Goal: Check status: Check status

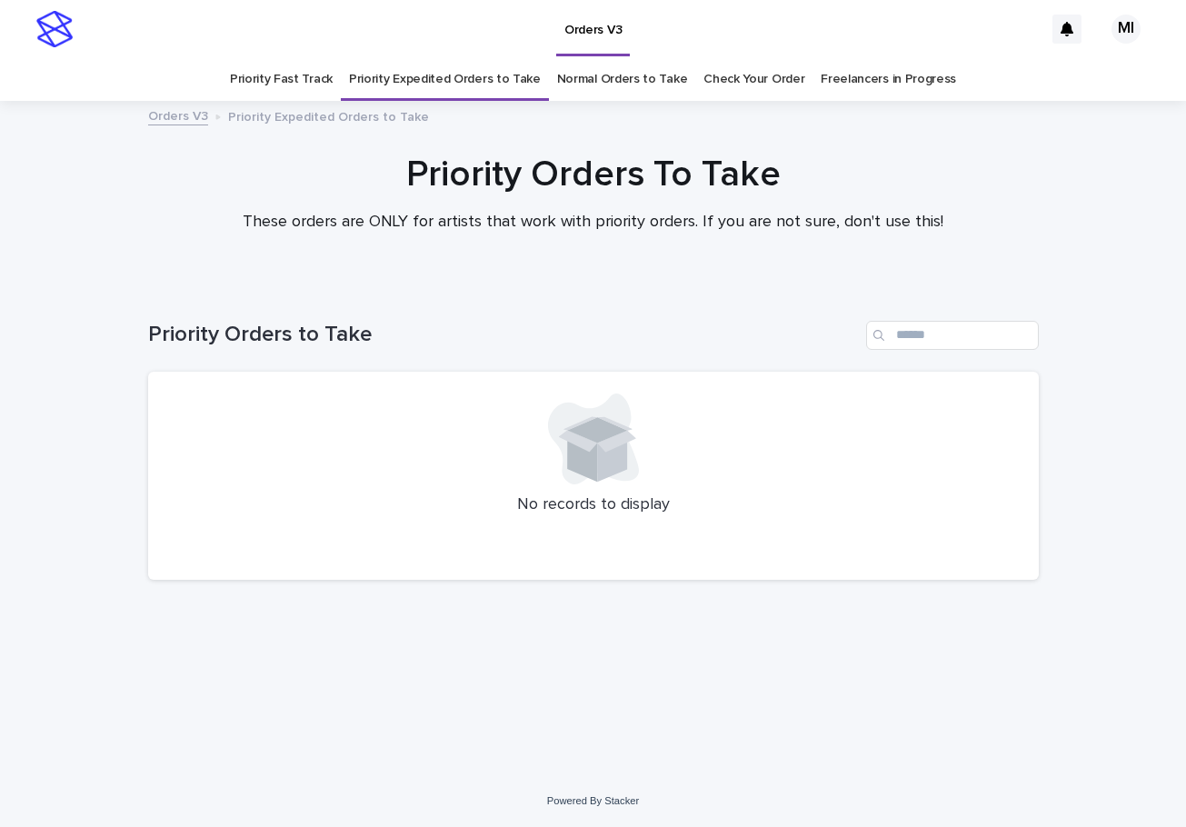
click at [734, 76] on link "Check Your Order" at bounding box center [754, 79] width 101 height 43
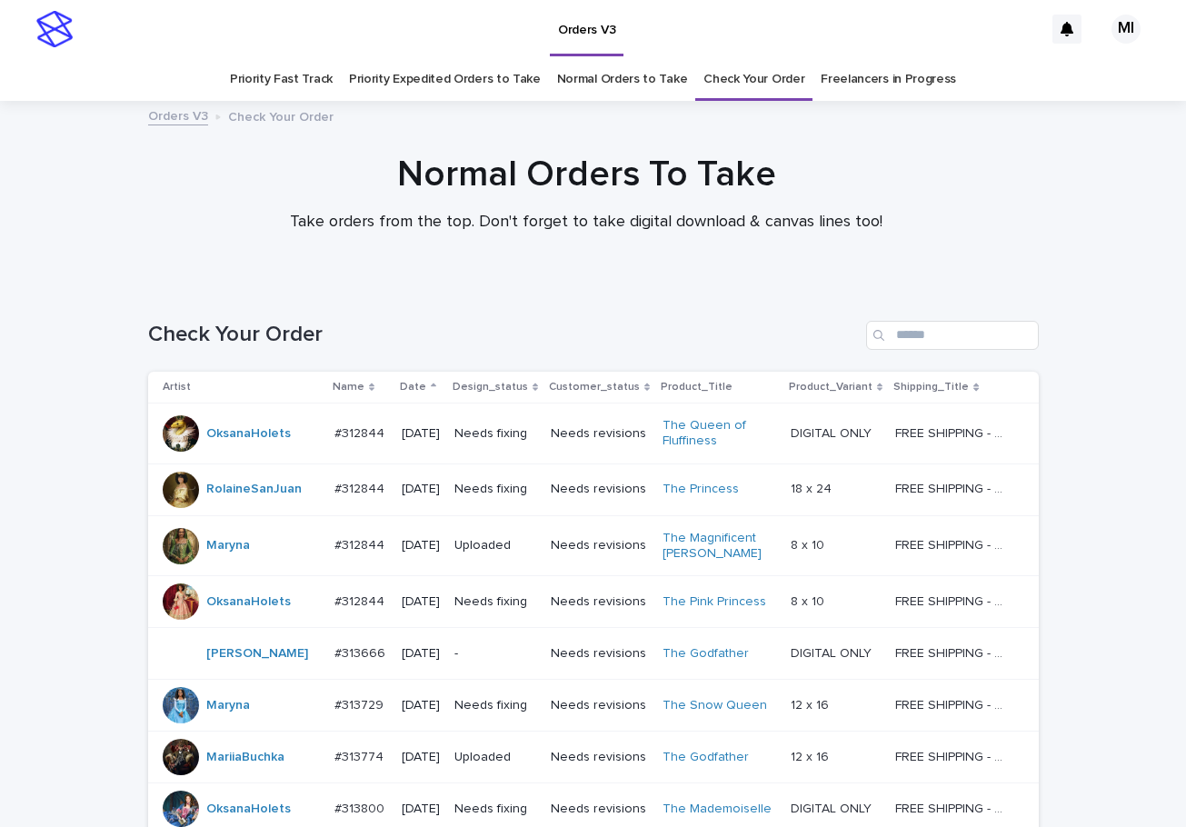
click at [475, 90] on link "Priority Expedited Orders to Take" at bounding box center [445, 79] width 192 height 43
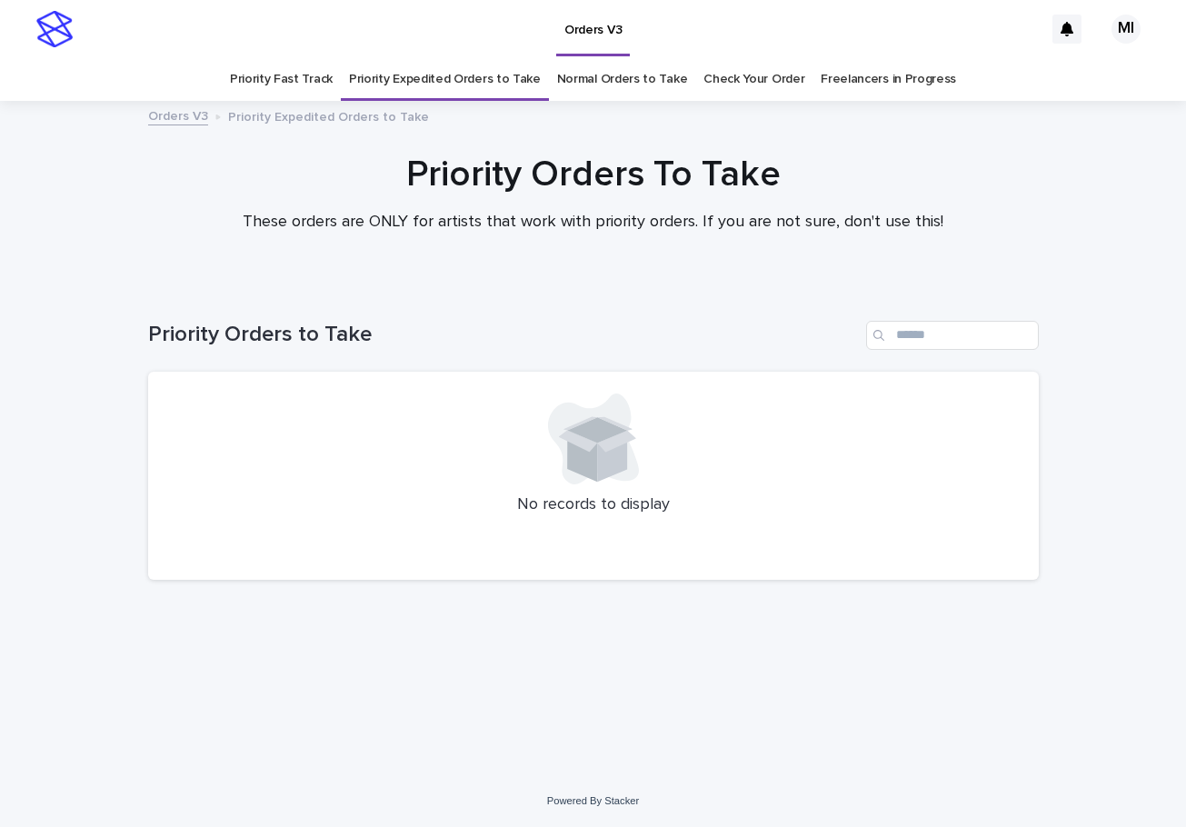
click at [283, 92] on link "Priority Fast Track" at bounding box center [281, 79] width 103 height 43
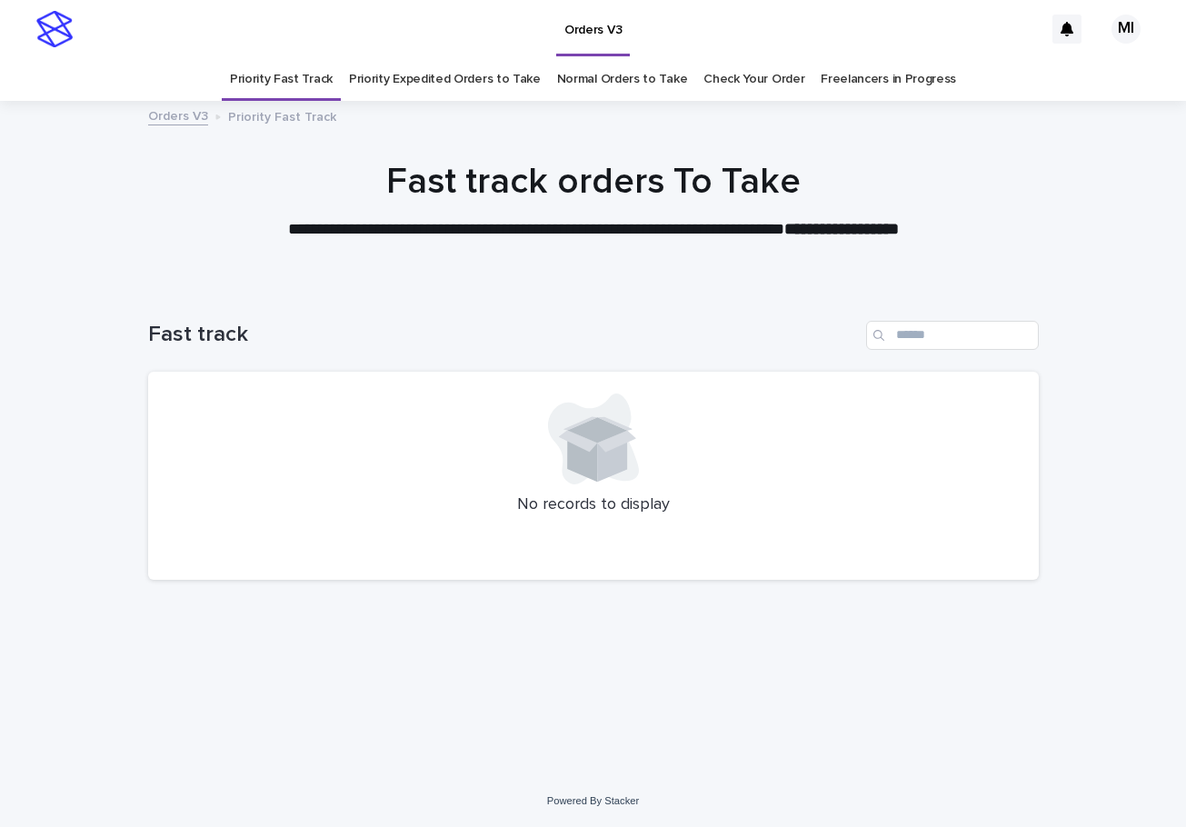
click at [573, 92] on link "Normal Orders to Take" at bounding box center [622, 79] width 131 height 43
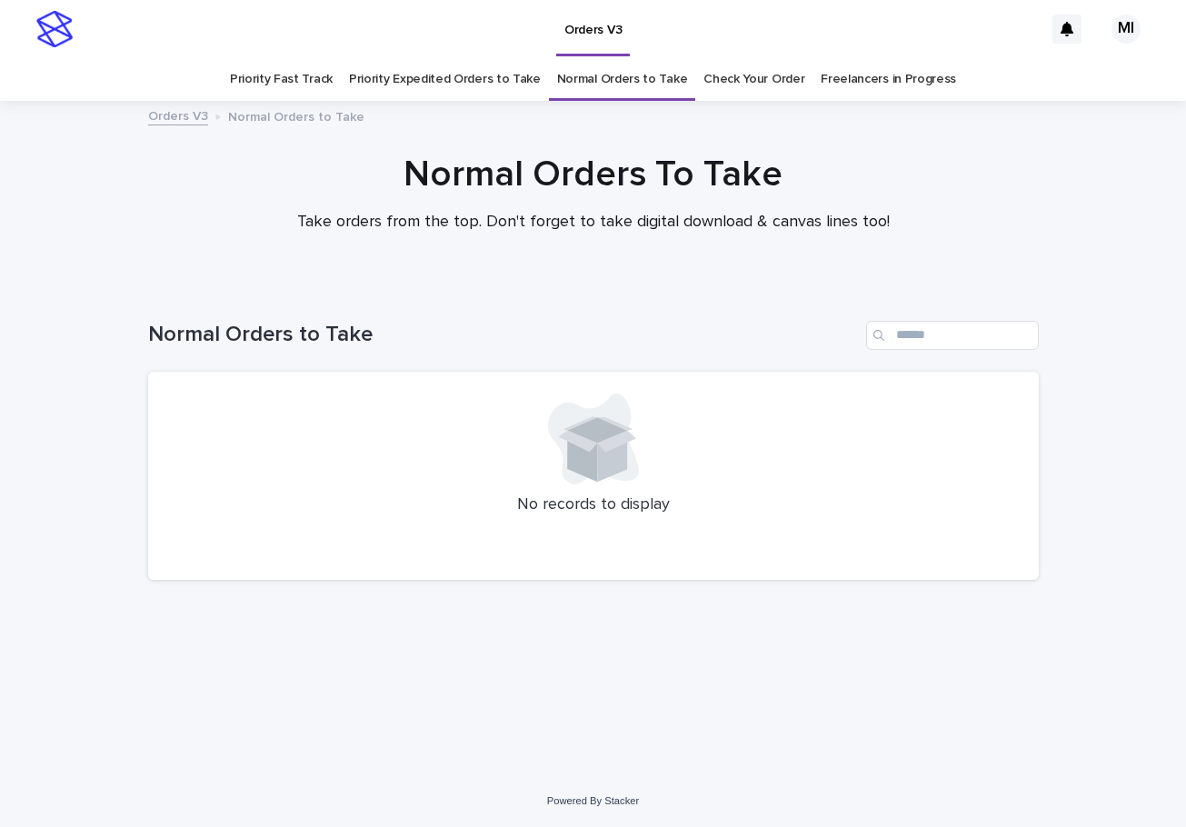
click at [730, 87] on link "Check Your Order" at bounding box center [754, 79] width 101 height 43
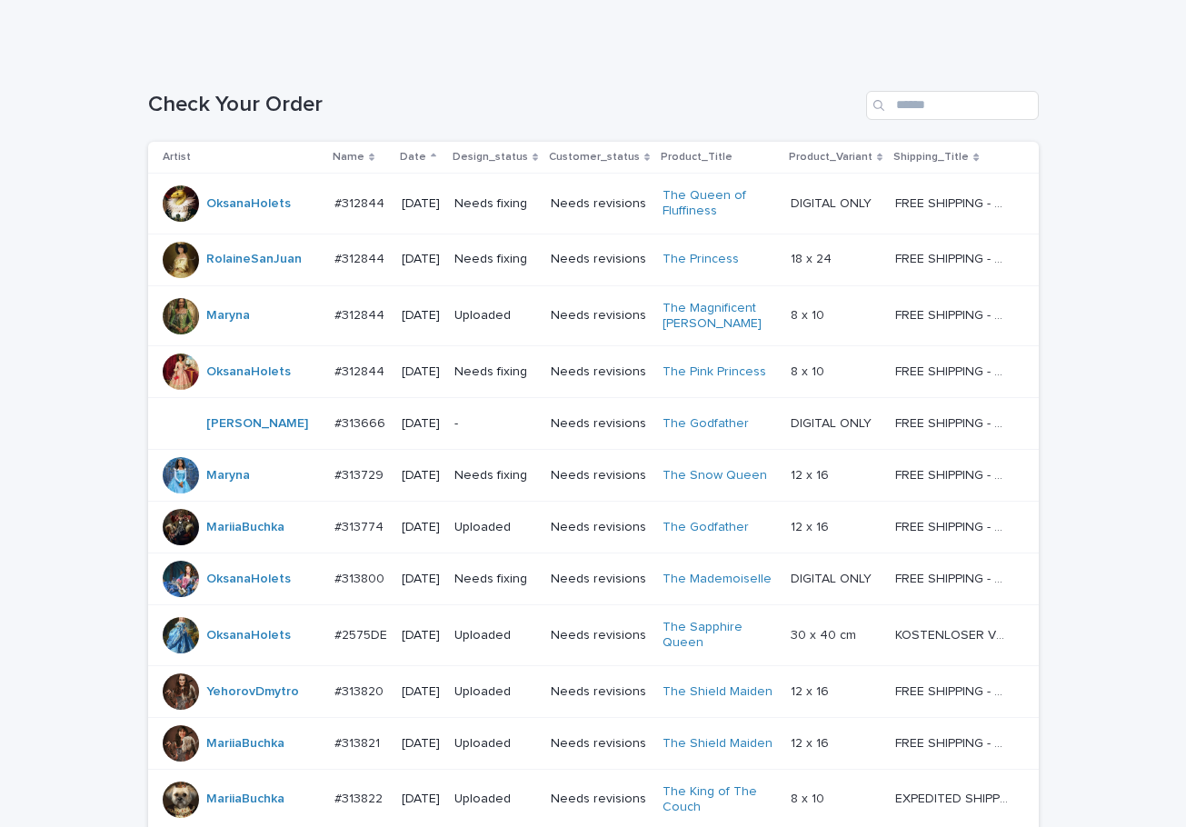
scroll to position [182, 0]
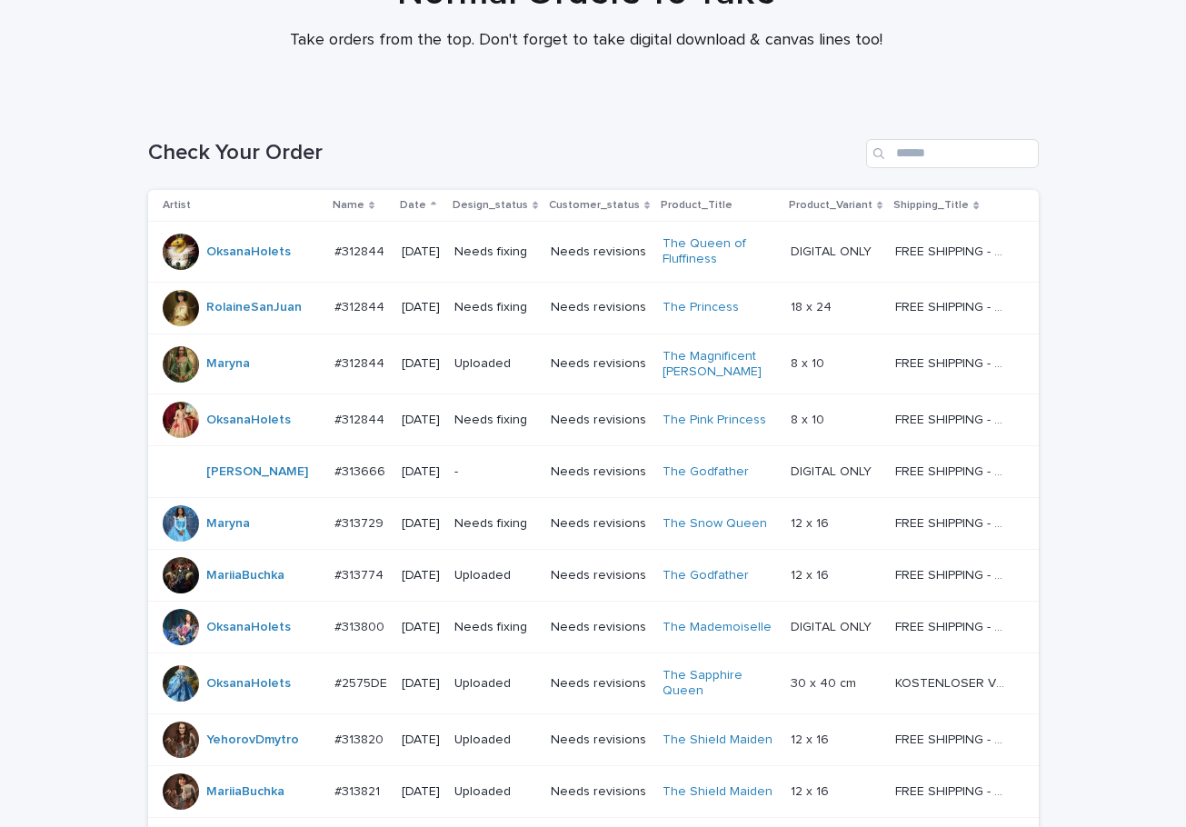
click at [574, 250] on p "Needs revisions" at bounding box center [599, 252] width 97 height 15
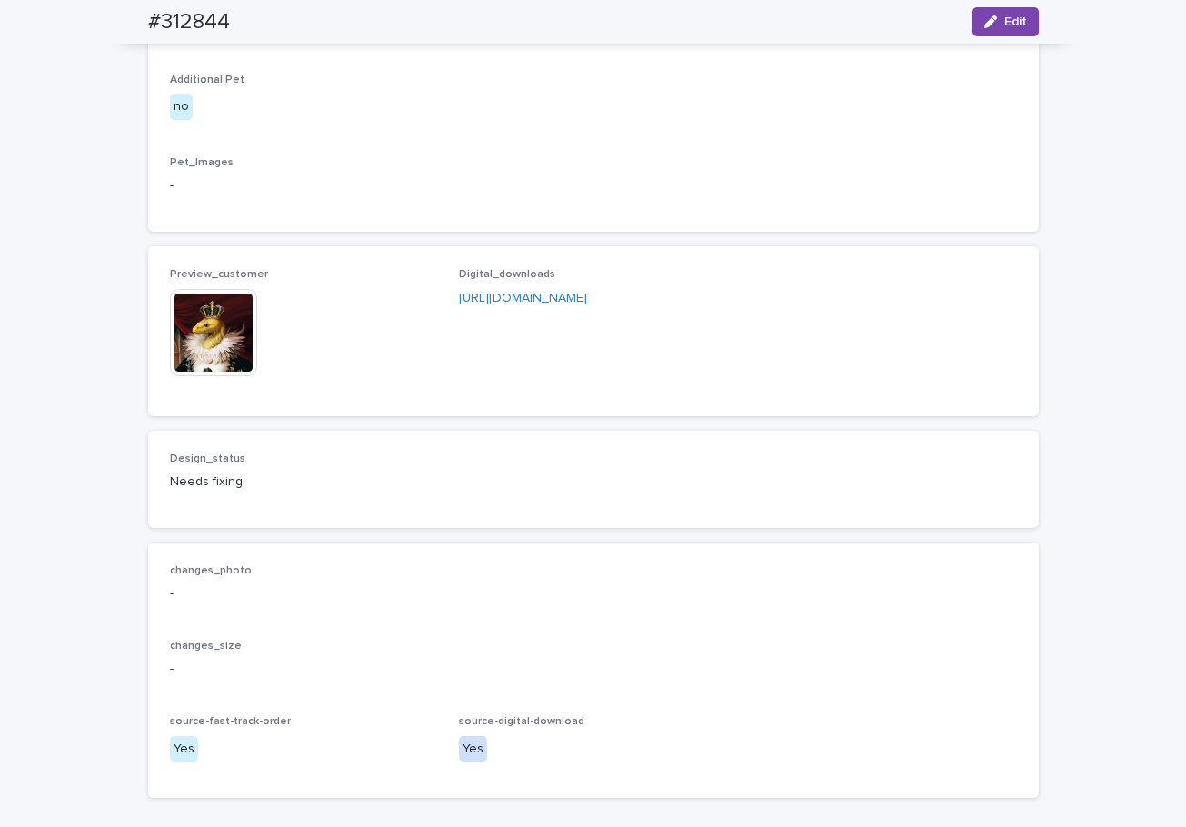
scroll to position [1091, 0]
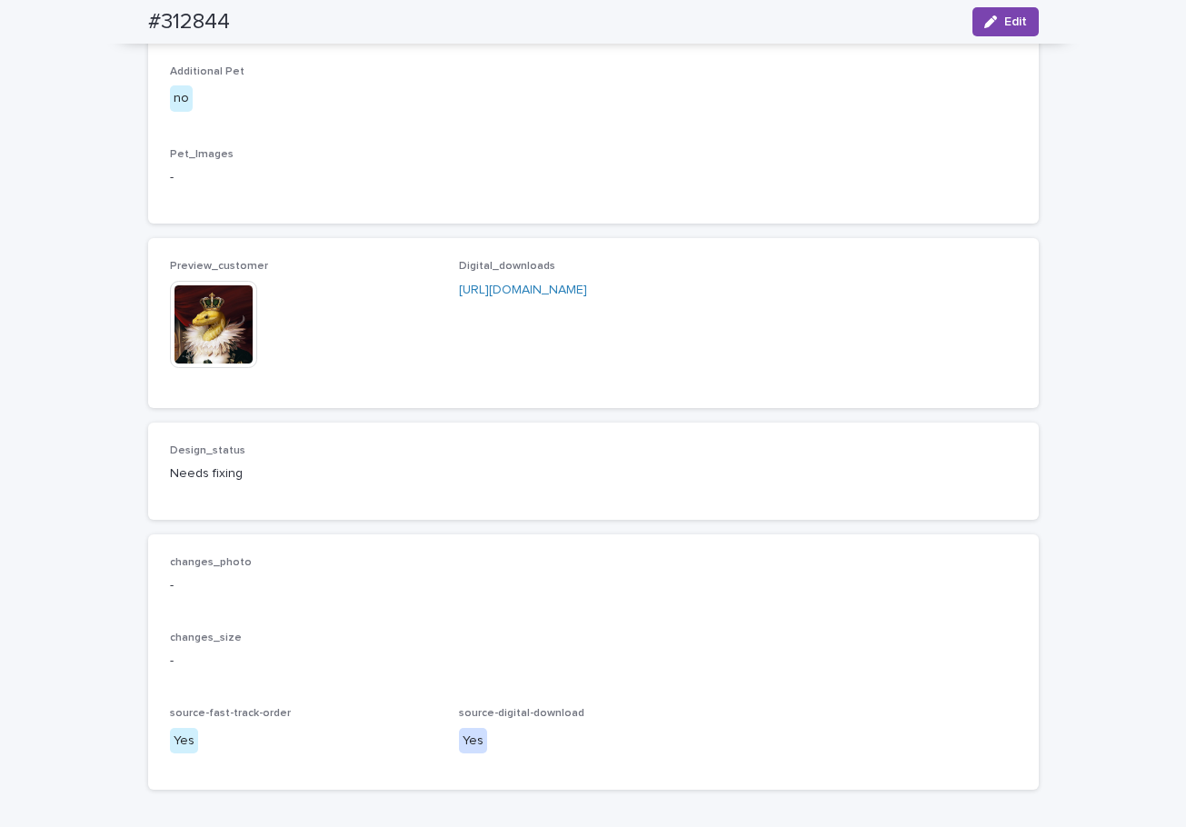
click at [205, 368] on img at bounding box center [213, 324] width 87 height 87
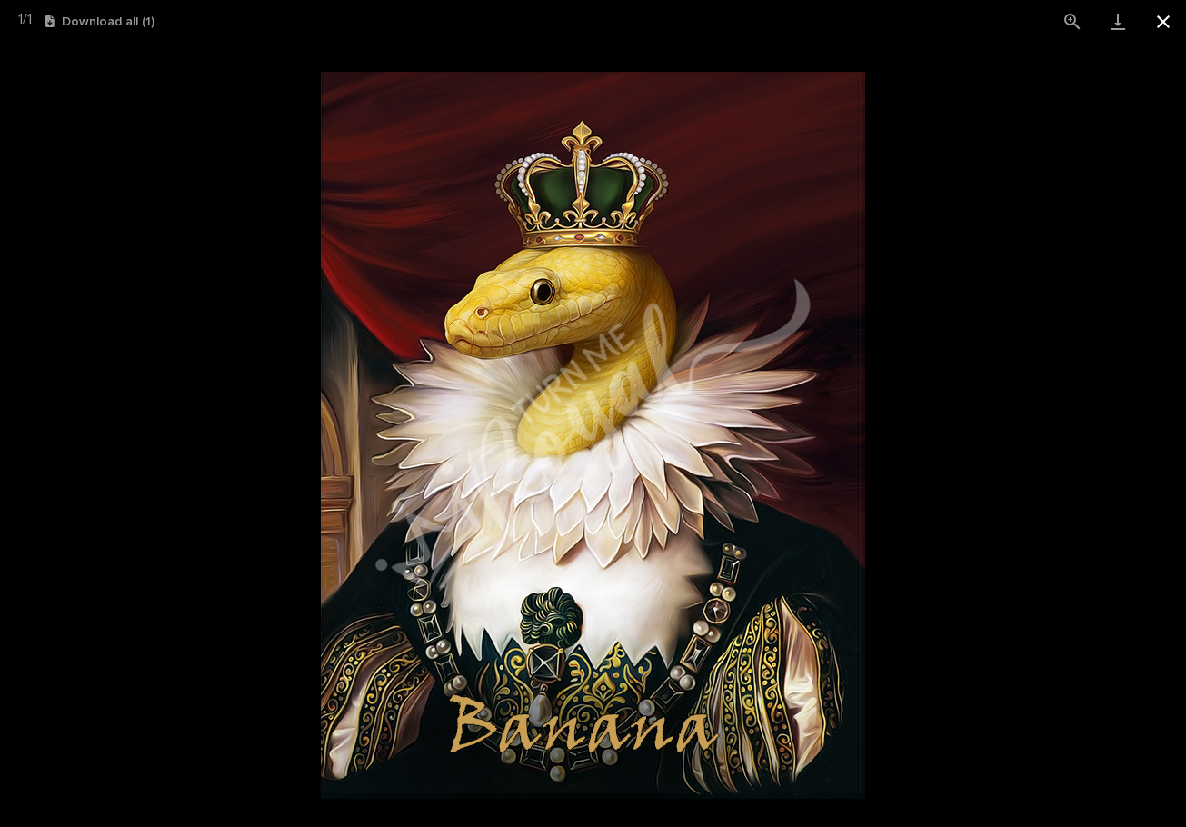
click at [1163, 25] on button "Close gallery" at bounding box center [1163, 21] width 45 height 43
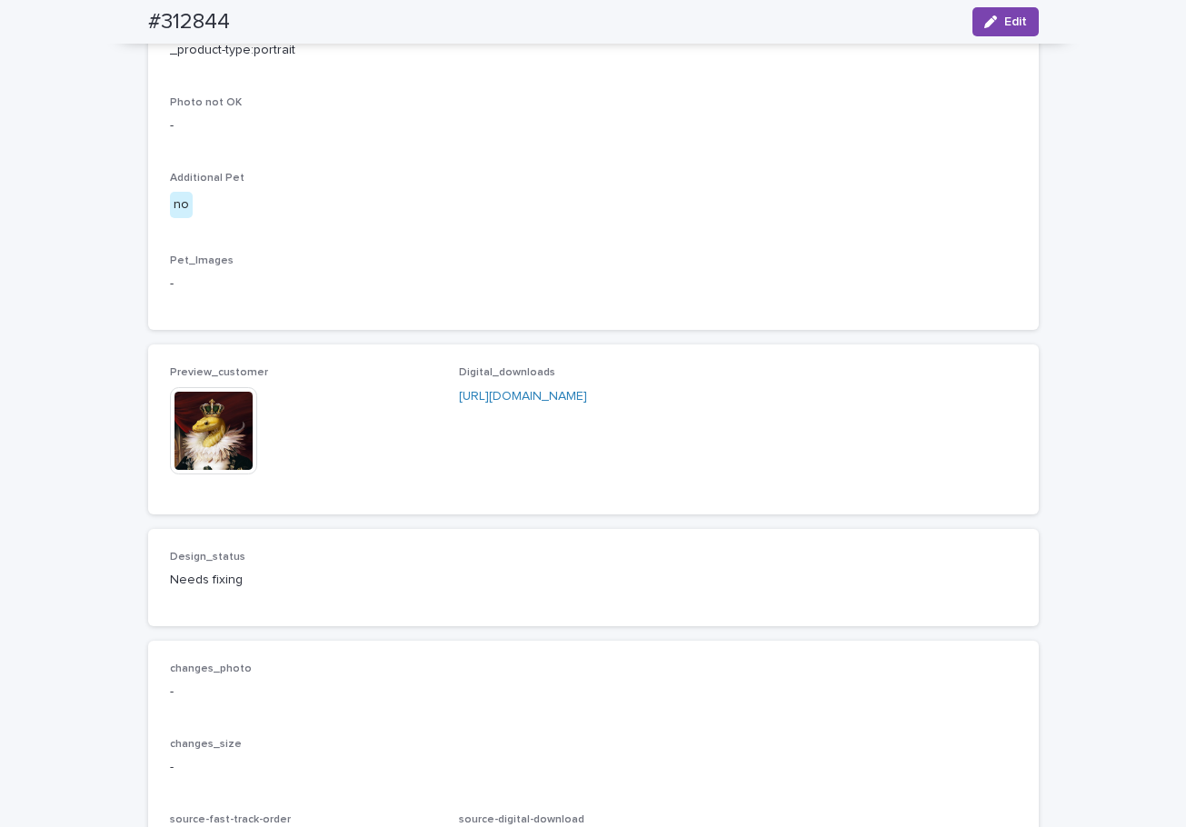
scroll to position [1000, 0]
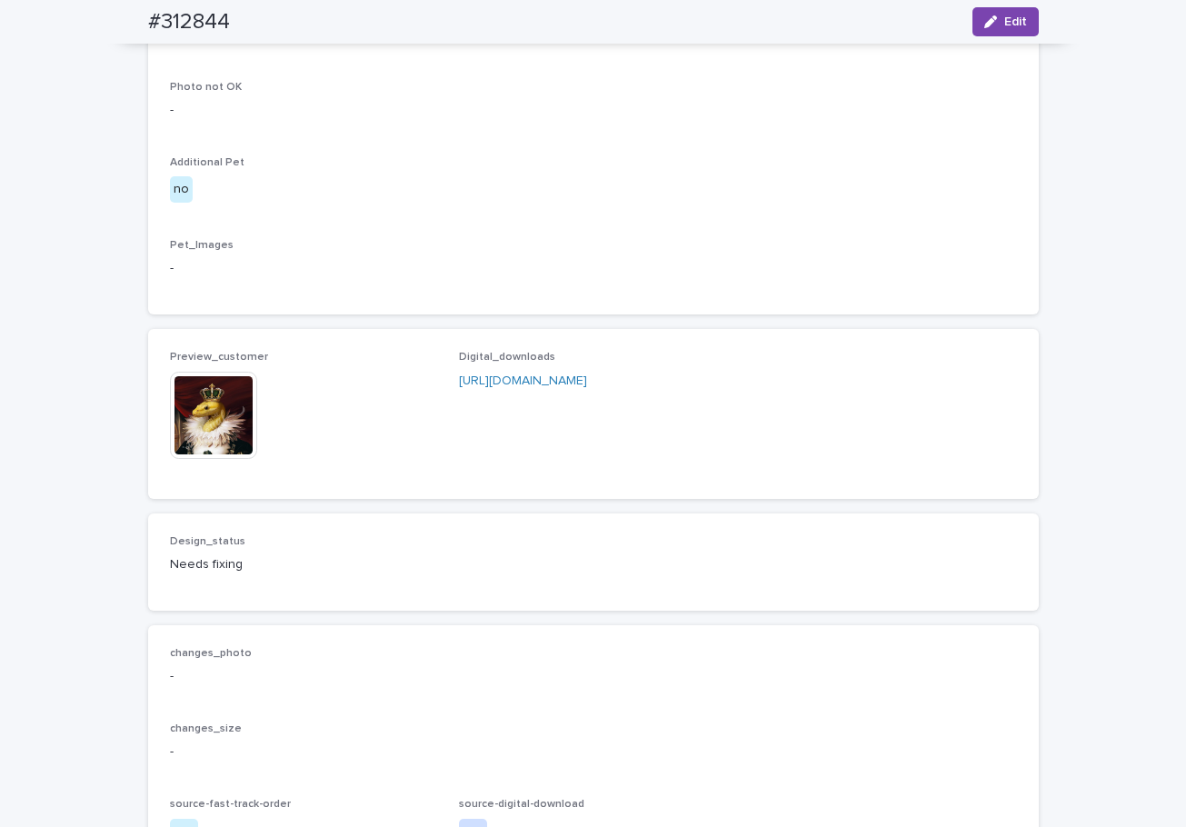
click at [209, 459] on img at bounding box center [213, 415] width 87 height 87
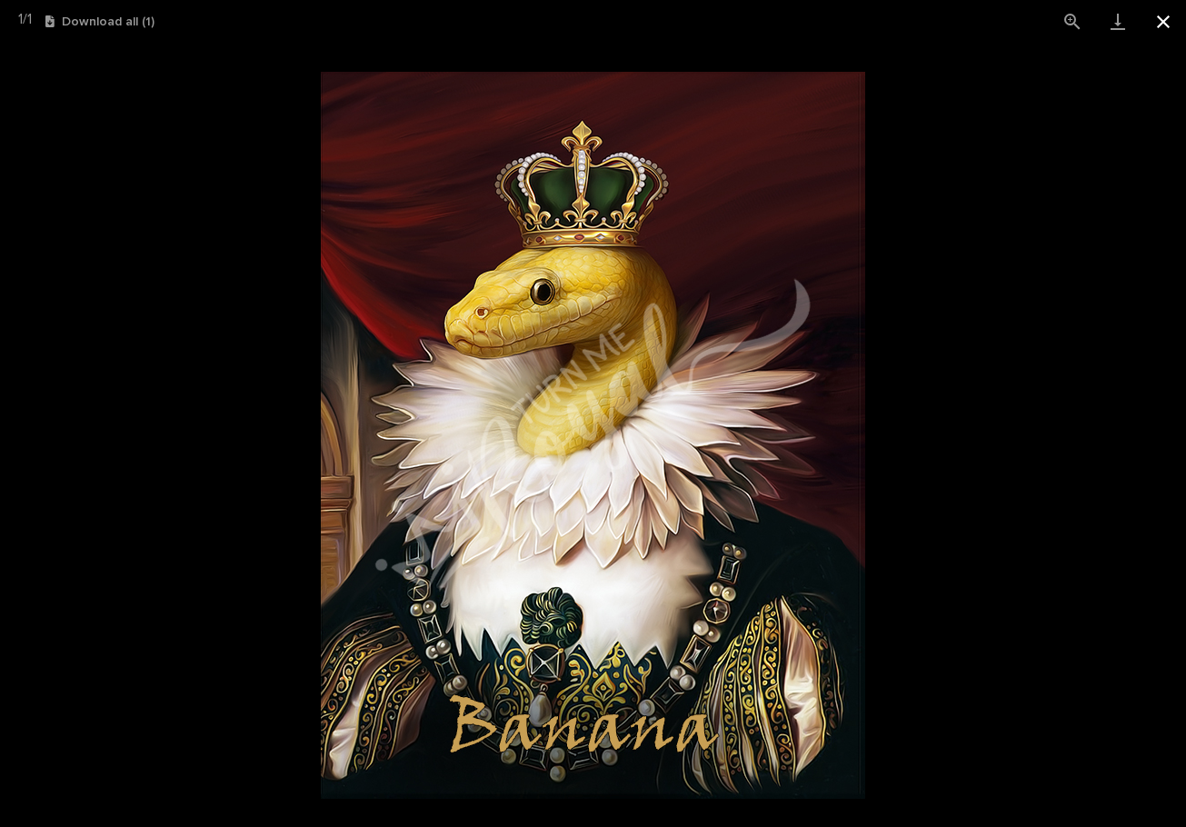
click at [1171, 24] on button "Close gallery" at bounding box center [1163, 21] width 45 height 43
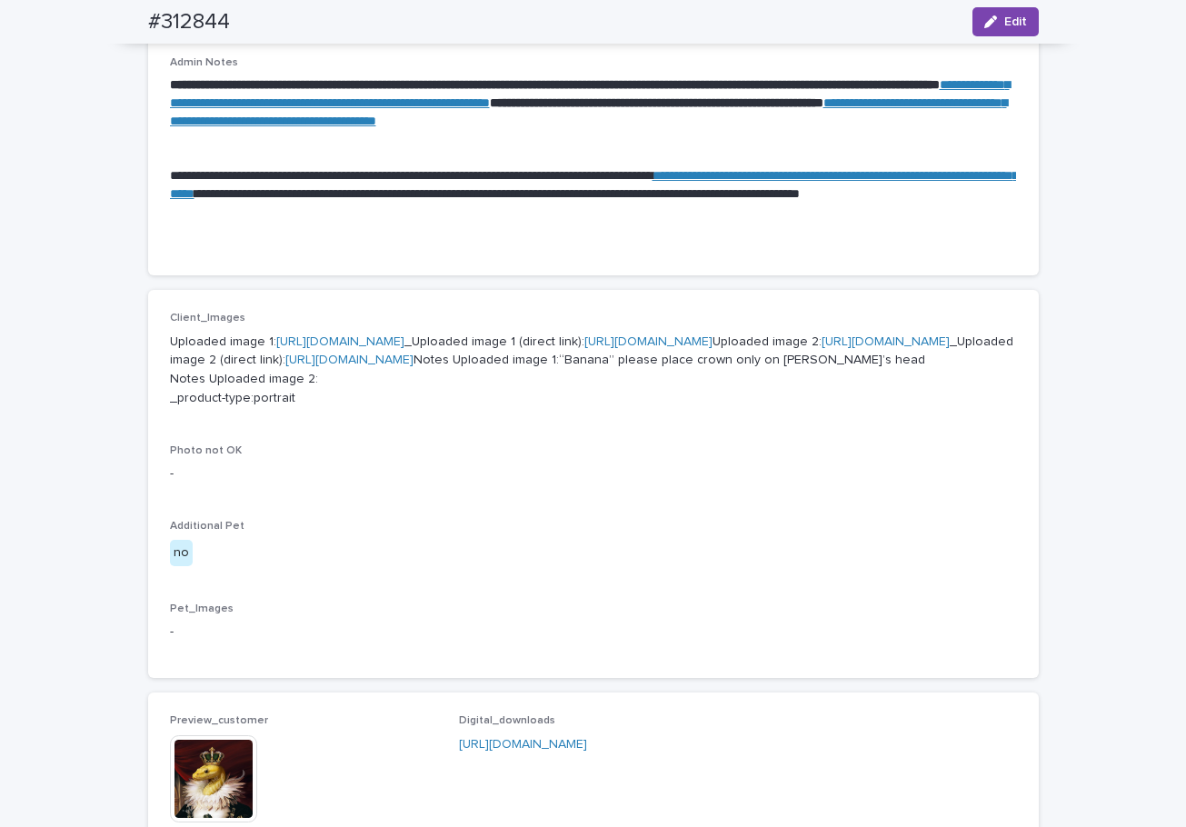
scroll to position [545, 0]
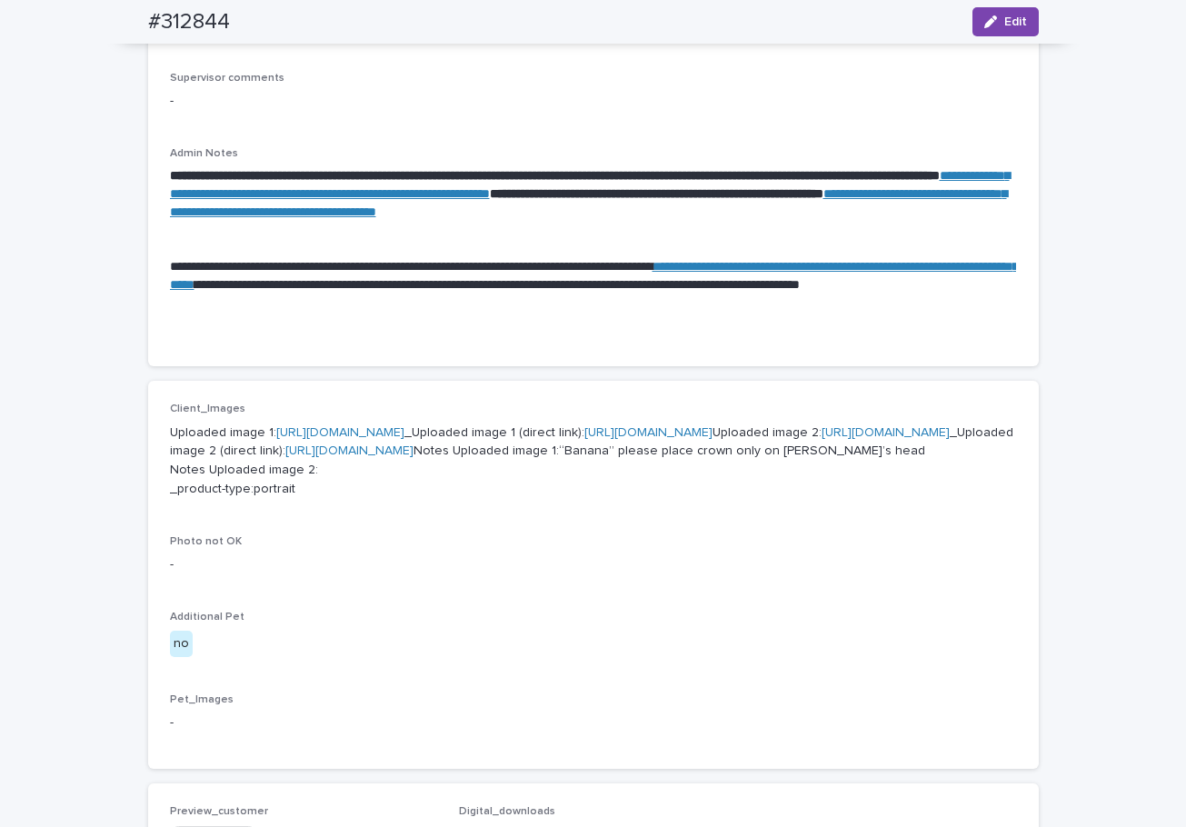
click at [717, 192] on link "**********" at bounding box center [590, 184] width 840 height 31
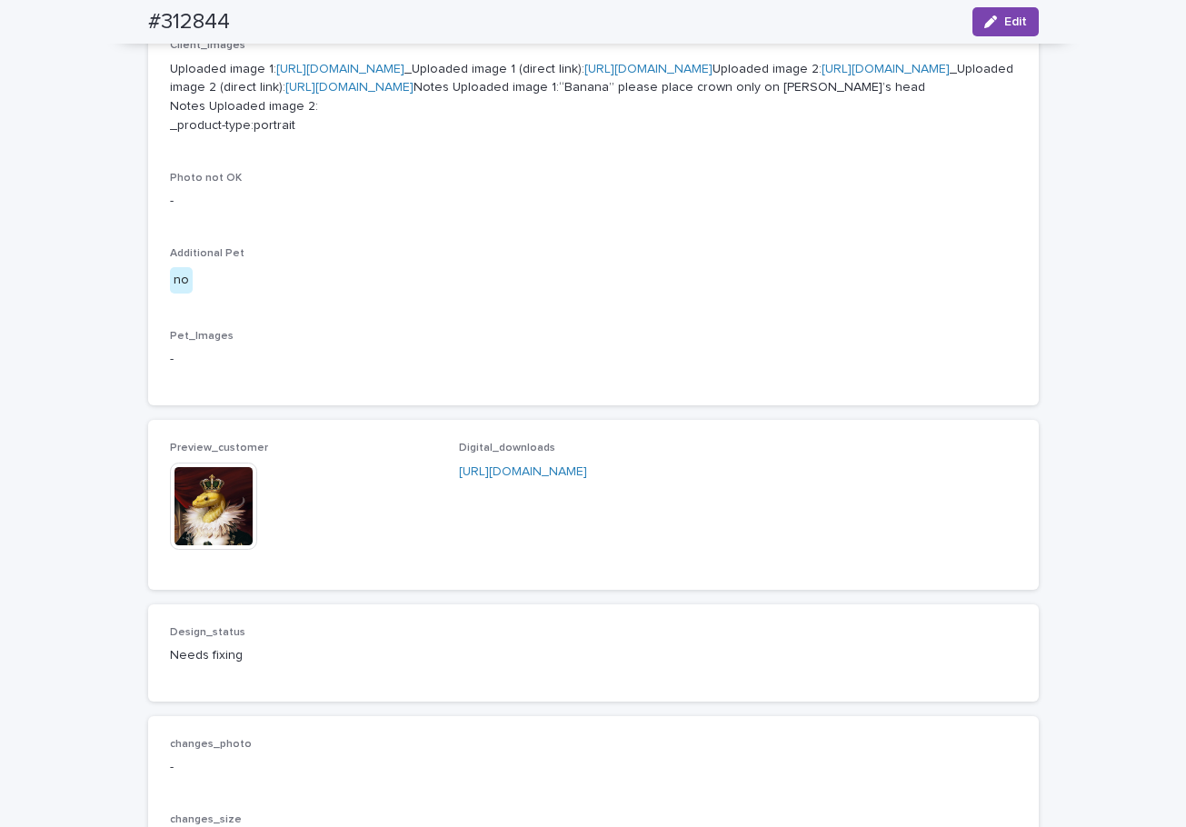
click at [203, 550] on img at bounding box center [213, 506] width 87 height 87
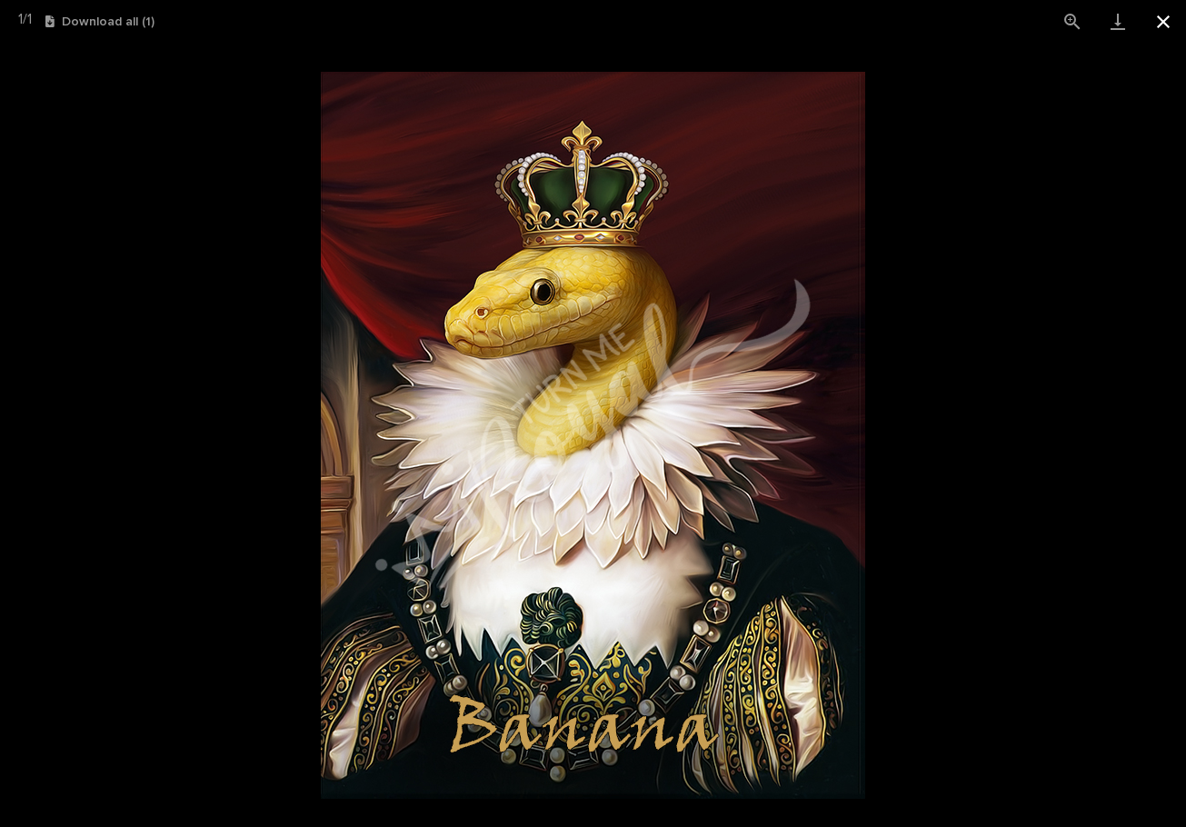
click at [1159, 19] on button "Close gallery" at bounding box center [1163, 21] width 45 height 43
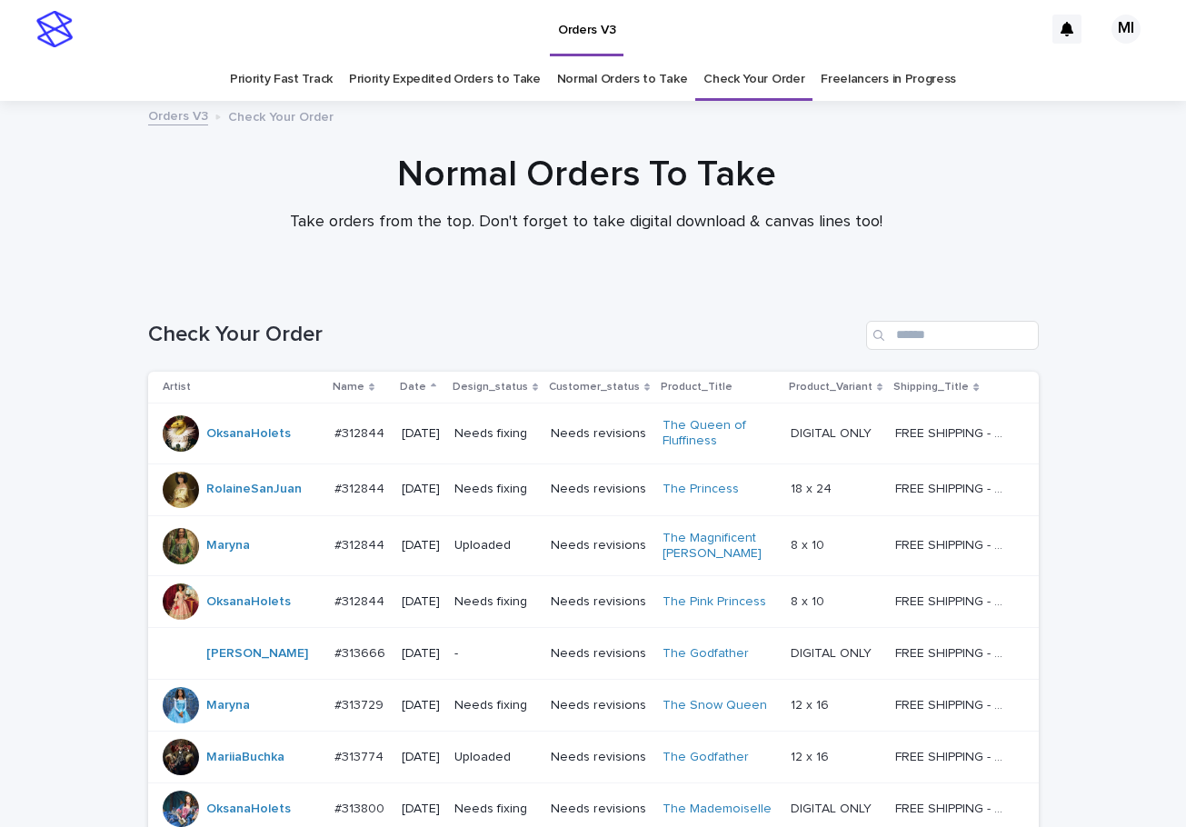
click at [482, 73] on link "Priority Expedited Orders to Take" at bounding box center [445, 79] width 192 height 43
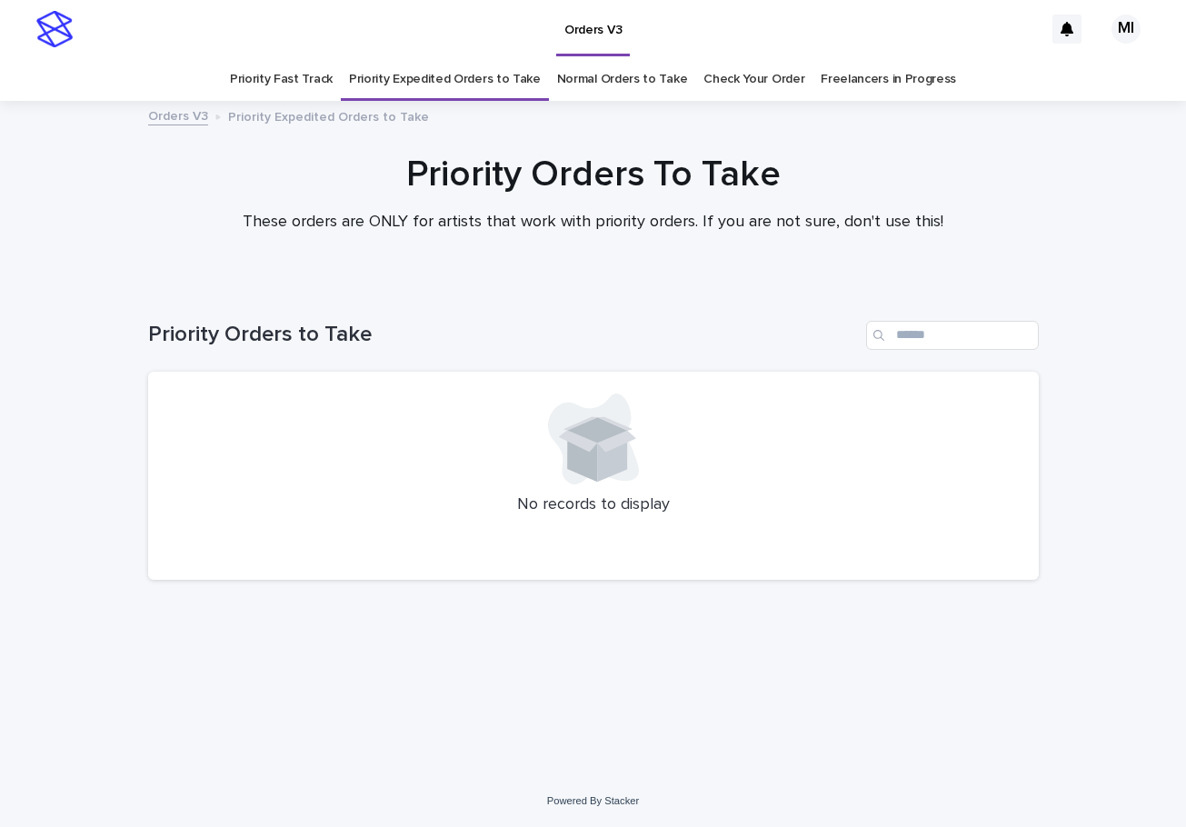
click at [635, 79] on link "Normal Orders to Take" at bounding box center [622, 79] width 131 height 43
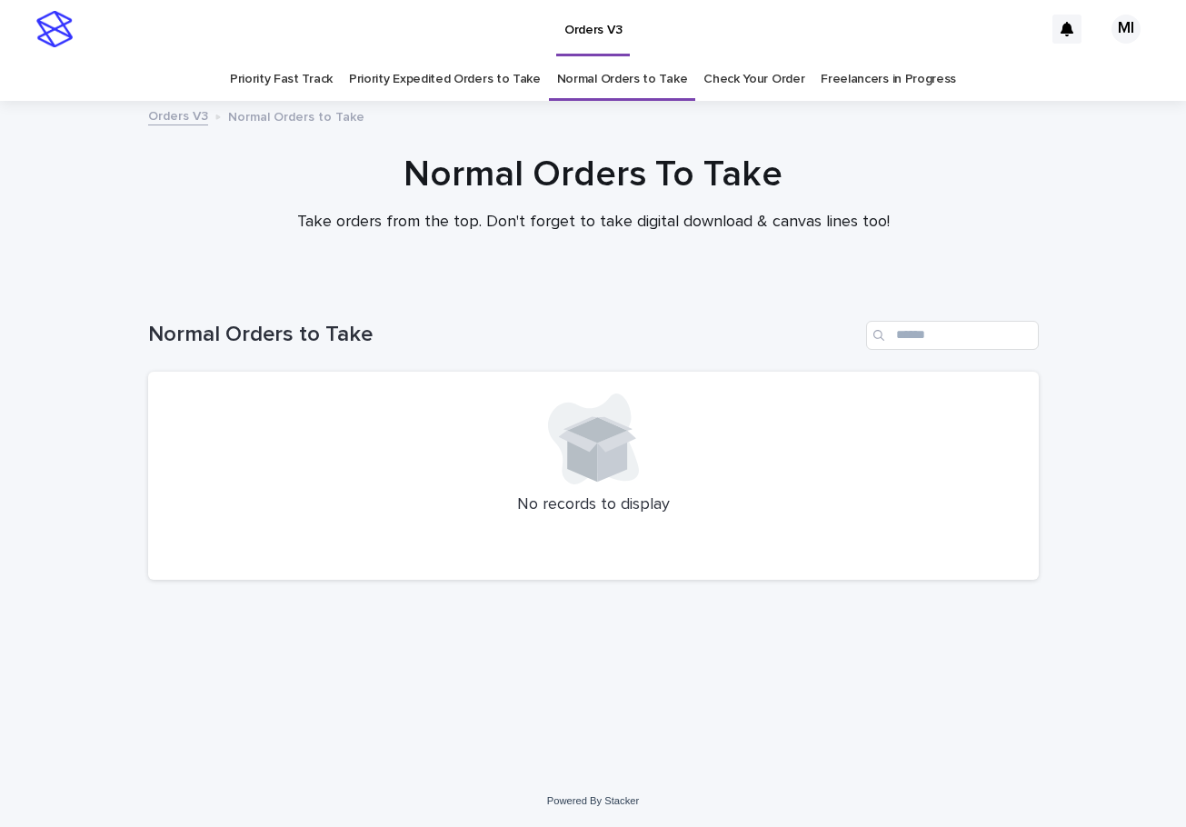
click at [319, 84] on link "Priority Fast Track" at bounding box center [281, 79] width 103 height 43
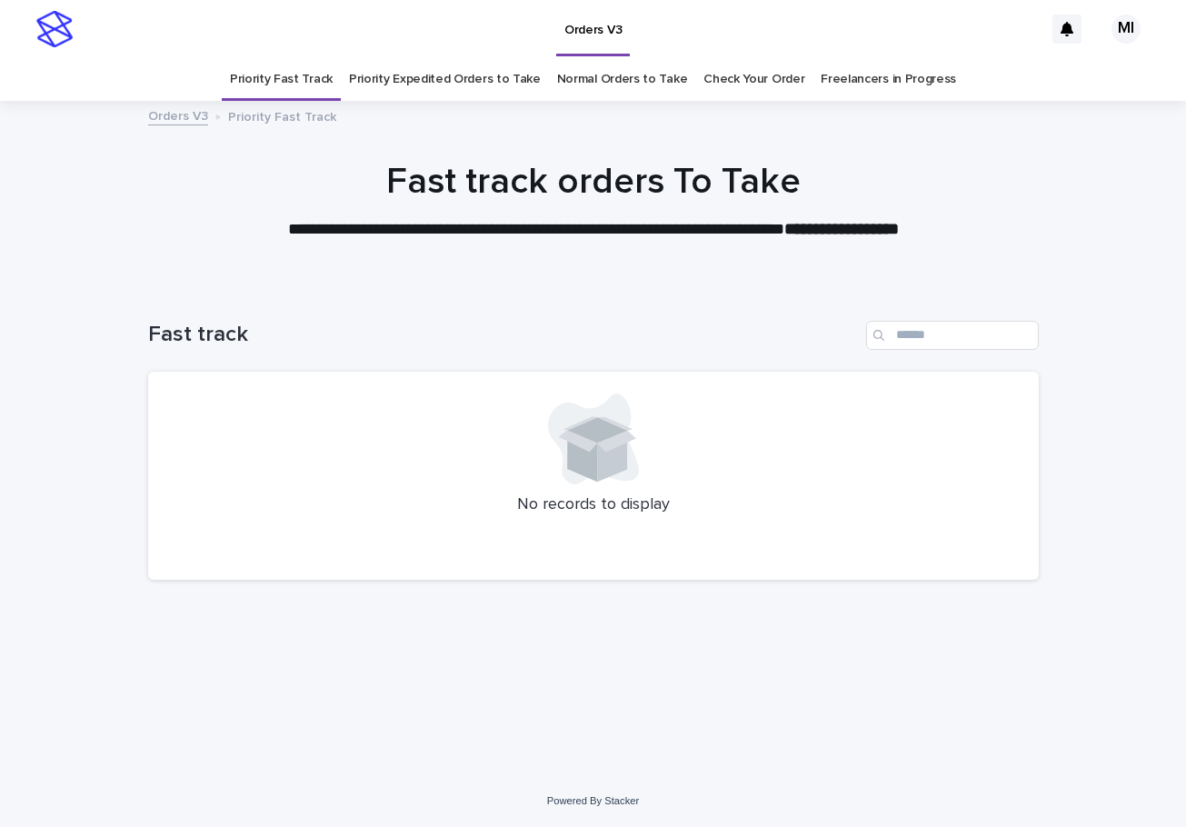
click at [454, 85] on link "Priority Expedited Orders to Take" at bounding box center [445, 79] width 192 height 43
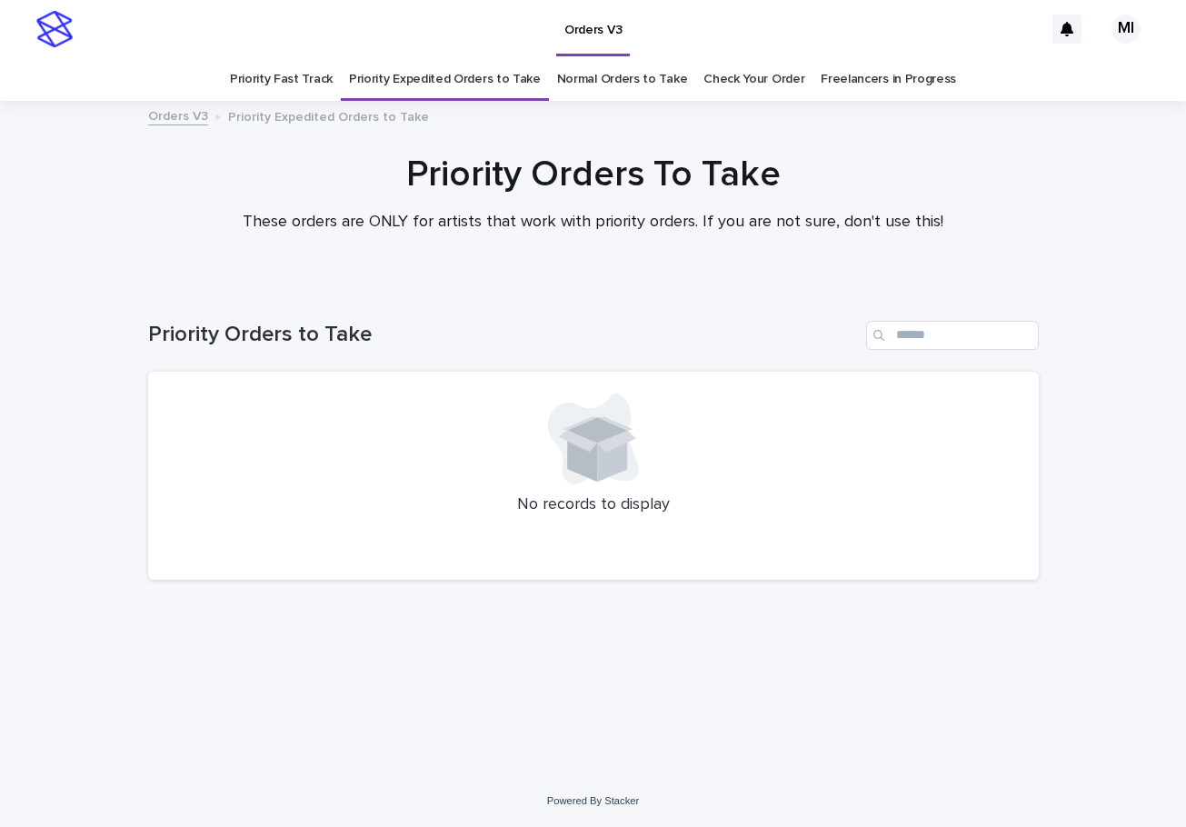
click at [708, 83] on link "Check Your Order" at bounding box center [754, 79] width 101 height 43
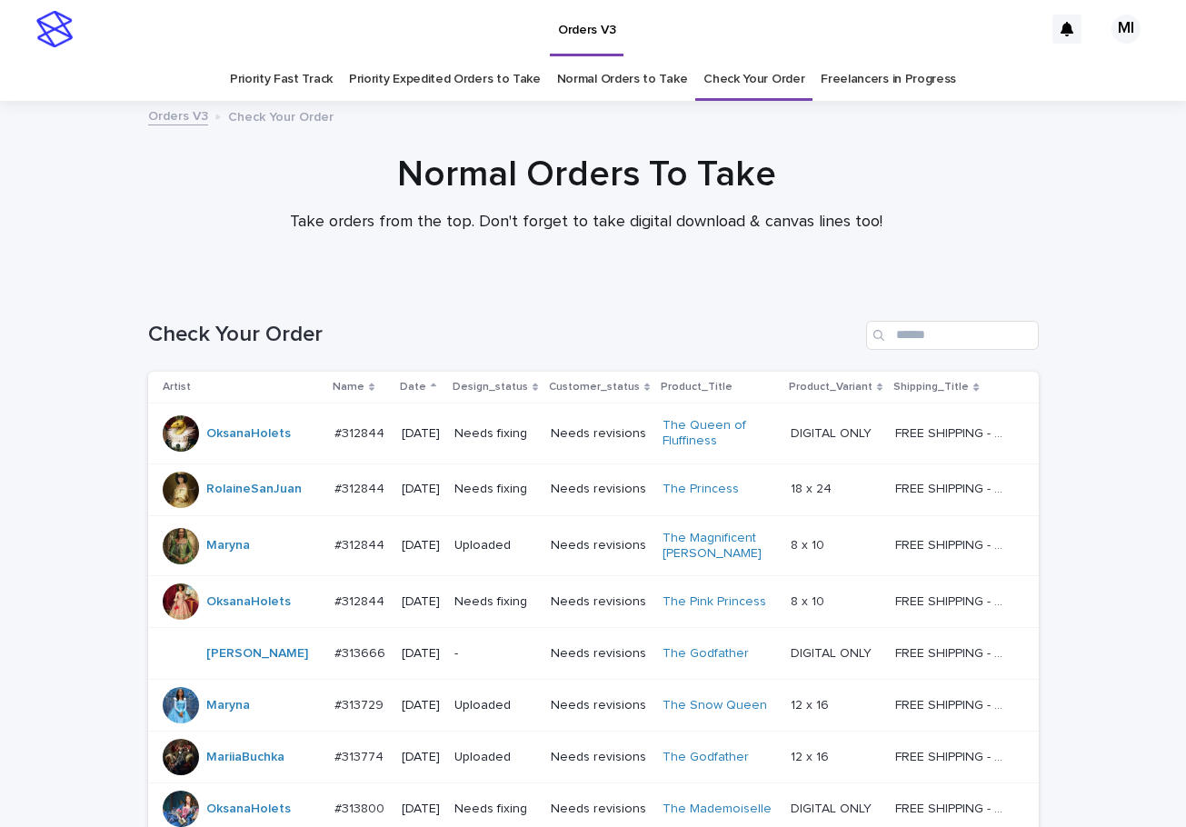
click at [606, 82] on link "Normal Orders to Take" at bounding box center [622, 79] width 131 height 43
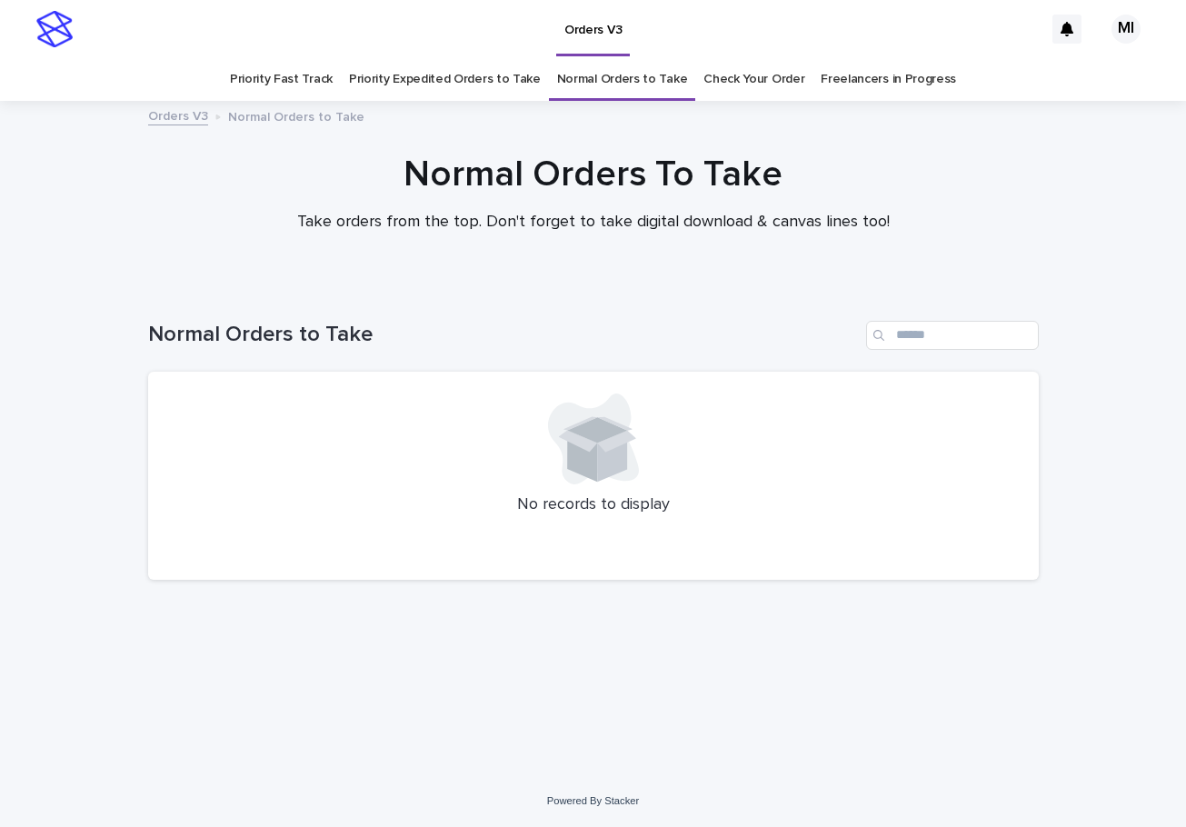
click at [469, 83] on link "Priority Expedited Orders to Take" at bounding box center [445, 79] width 192 height 43
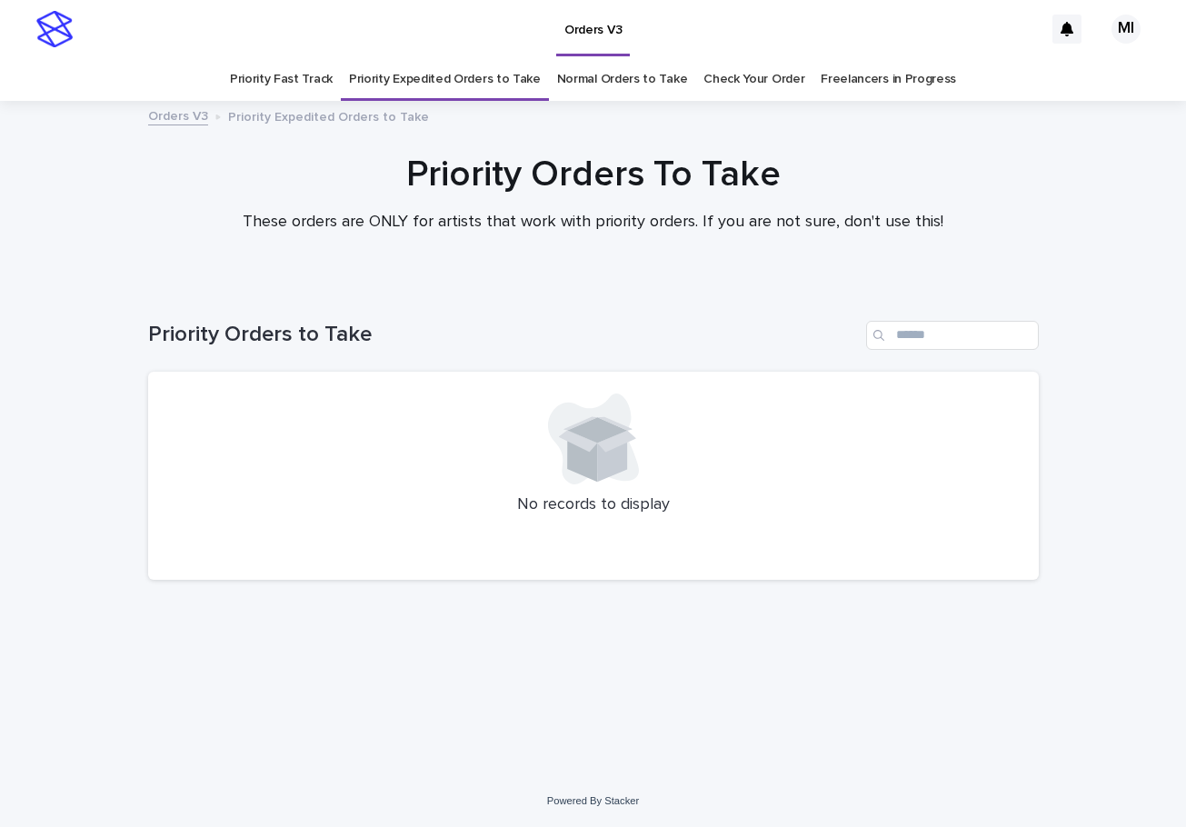
click at [315, 80] on link "Priority Fast Track" at bounding box center [281, 79] width 103 height 43
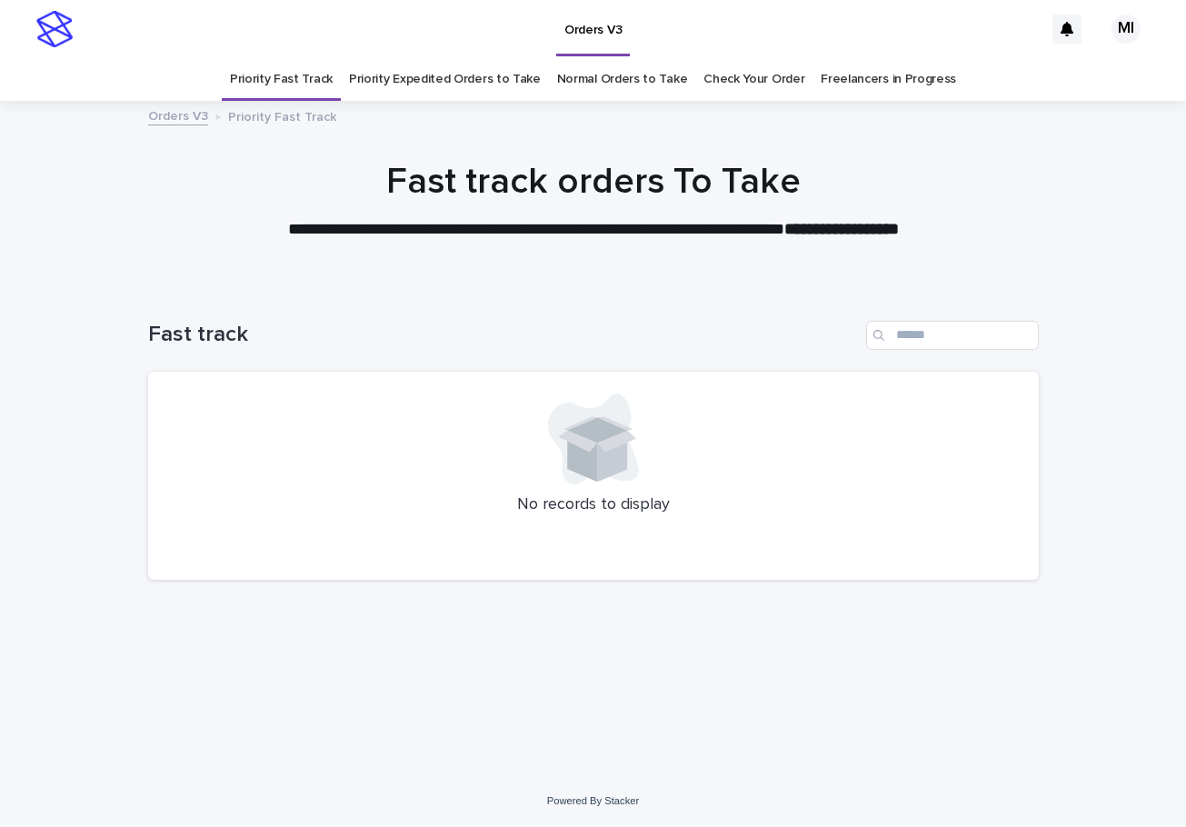
click at [737, 81] on link "Check Your Order" at bounding box center [754, 79] width 101 height 43
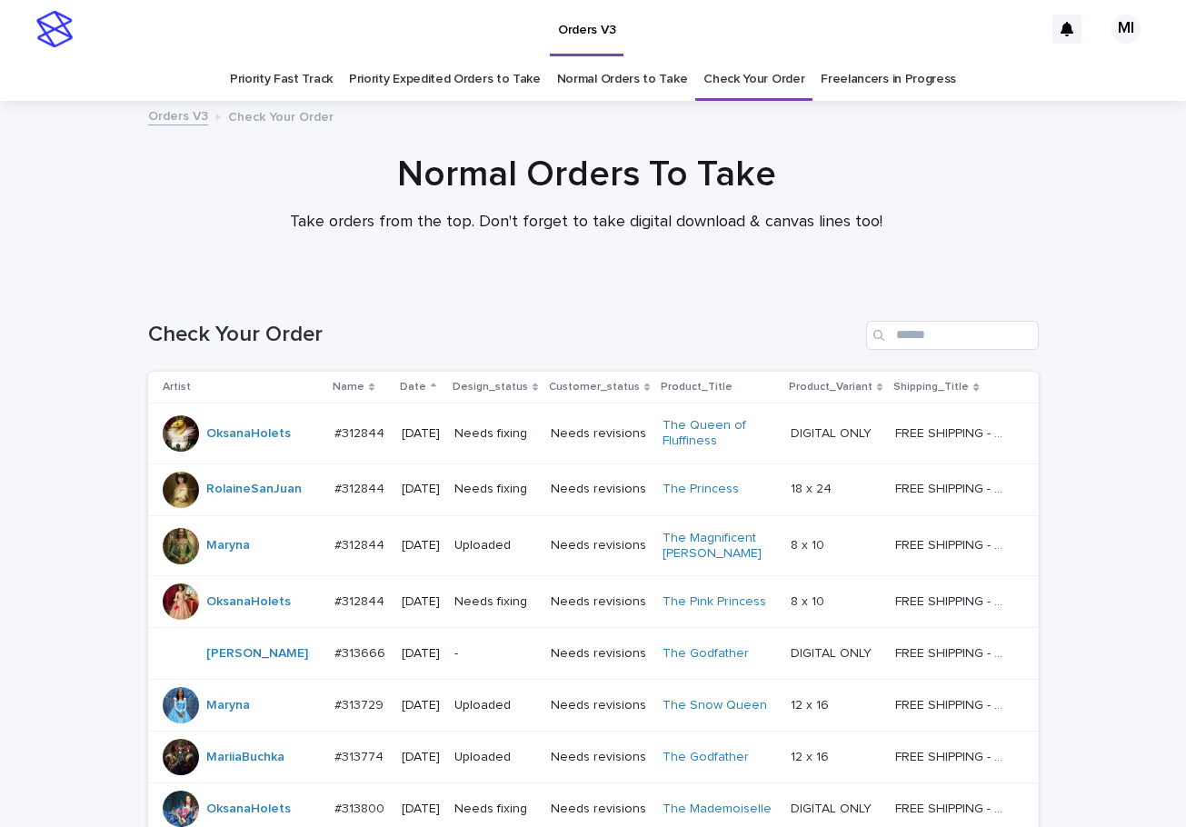
click at [619, 94] on link "Normal Orders to Take" at bounding box center [622, 79] width 131 height 43
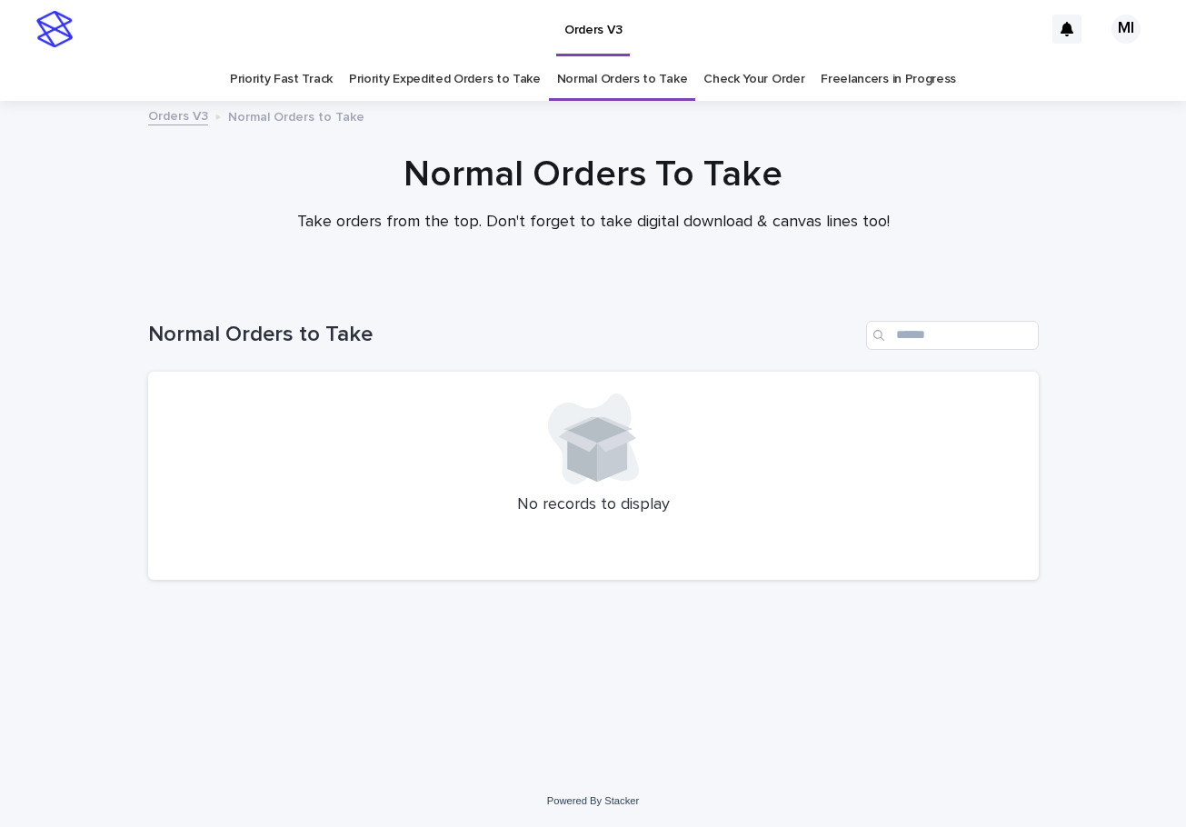
click at [415, 86] on link "Priority Expedited Orders to Take" at bounding box center [445, 79] width 192 height 43
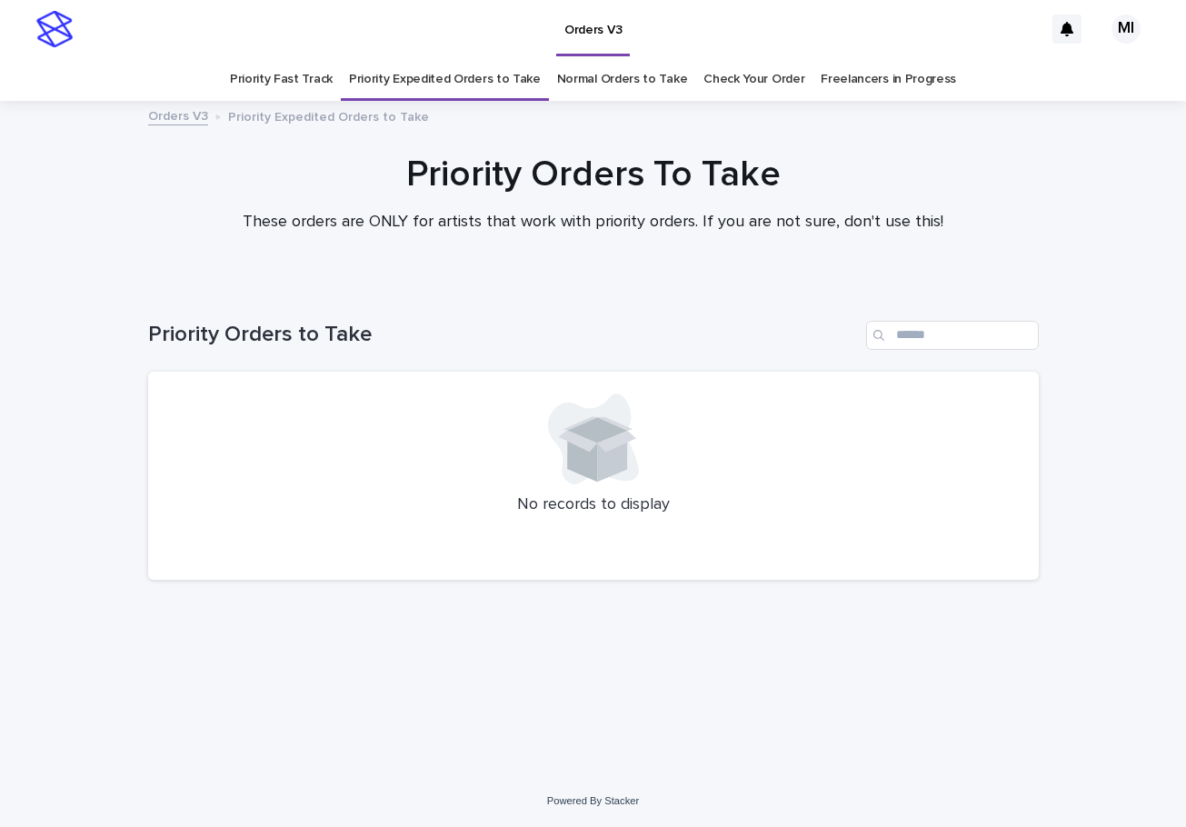
click at [295, 85] on link "Priority Fast Track" at bounding box center [281, 79] width 103 height 43
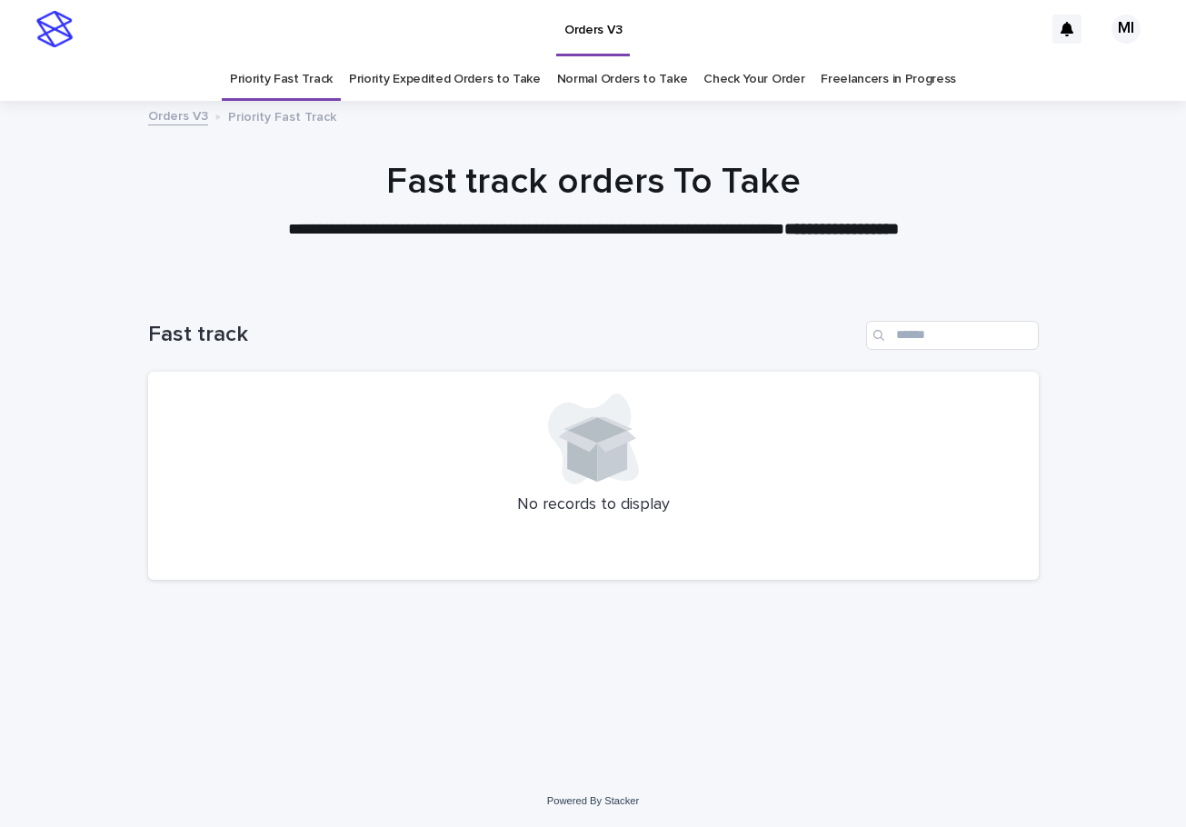
click at [634, 81] on link "Normal Orders to Take" at bounding box center [622, 79] width 131 height 43
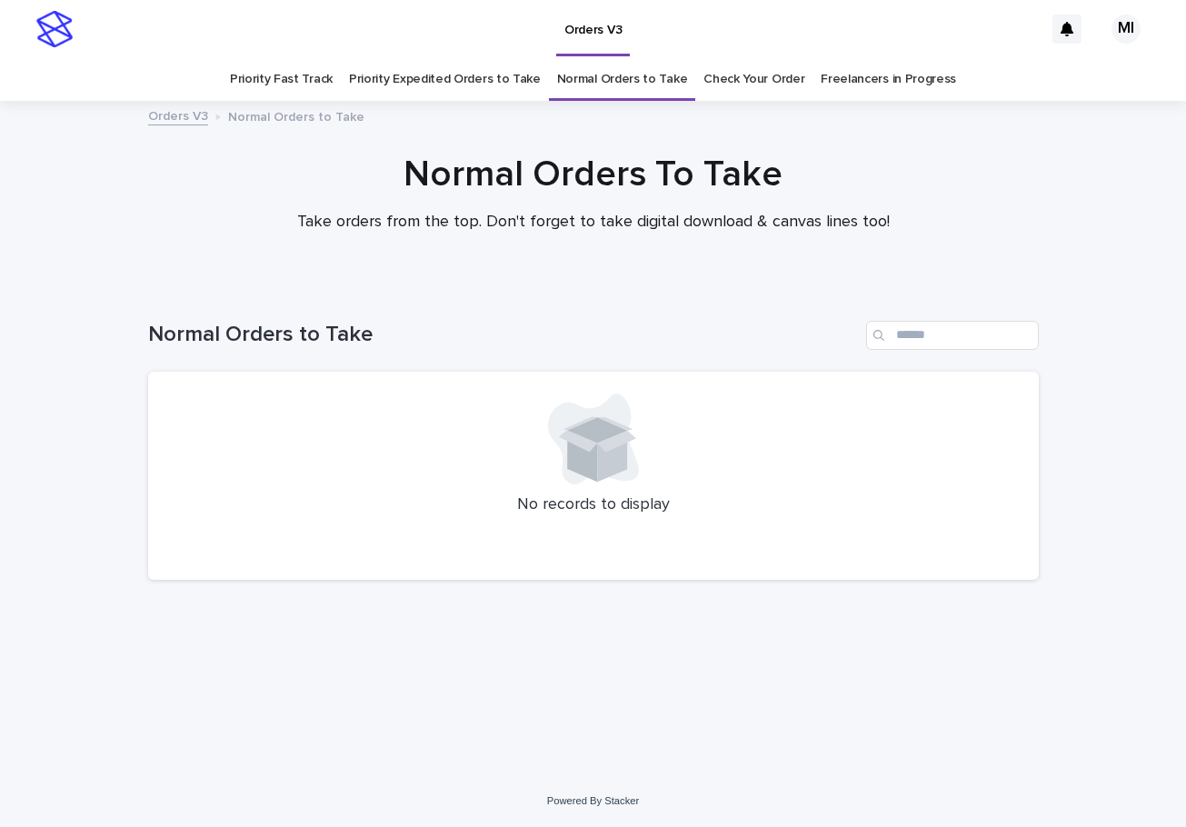
click at [707, 87] on link "Check Your Order" at bounding box center [754, 79] width 101 height 43
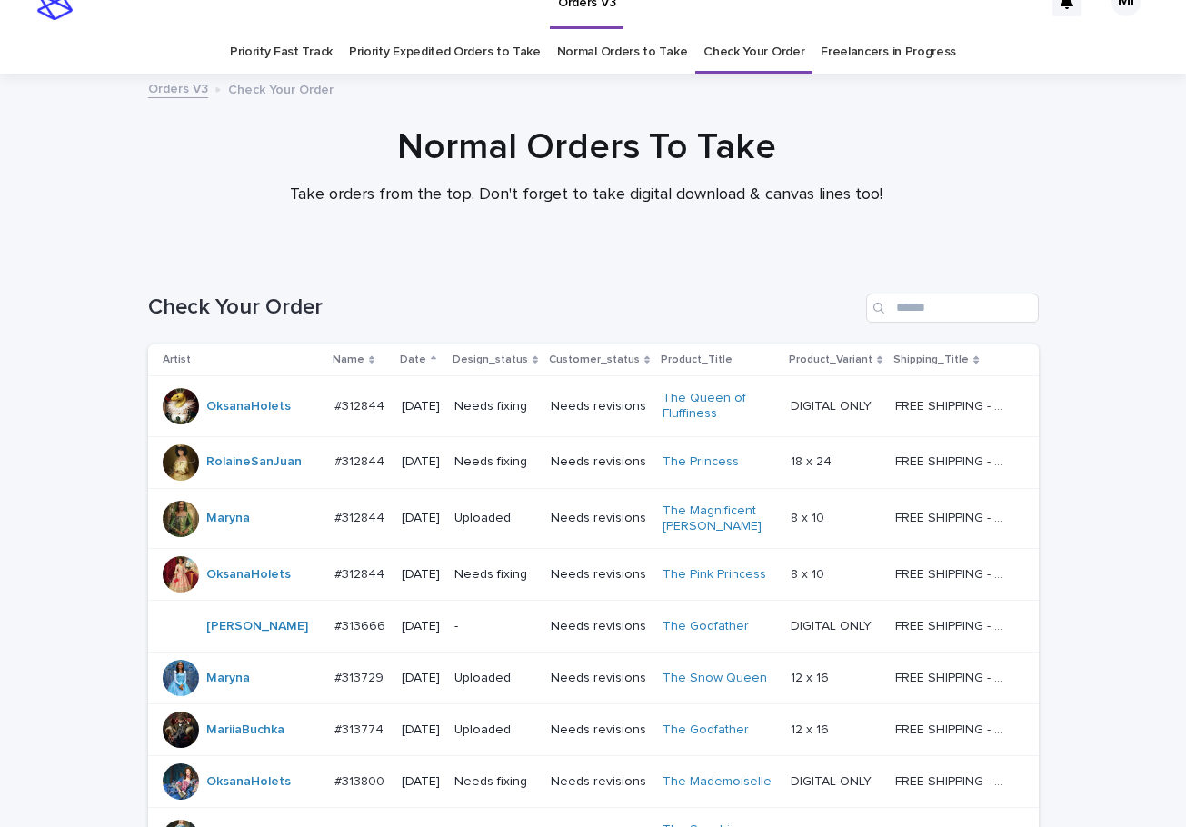
scroll to position [6, 0]
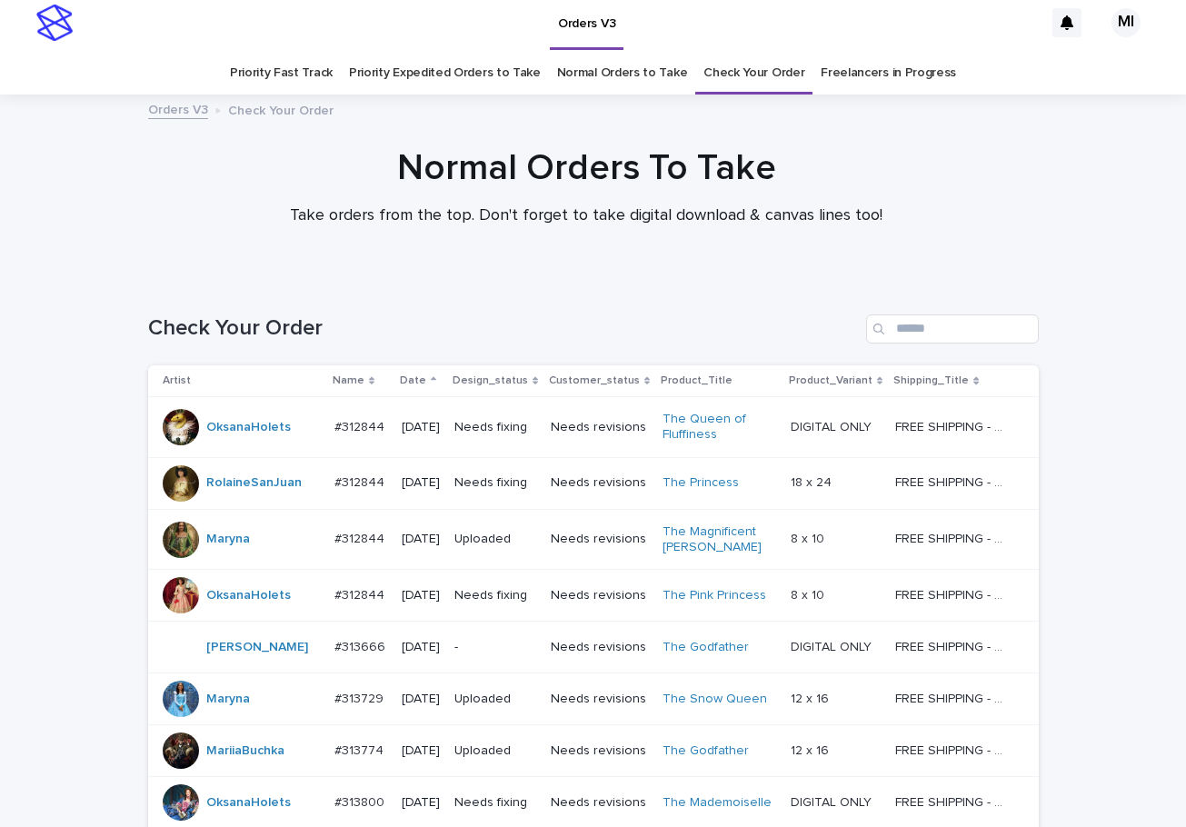
click at [461, 78] on link "Priority Expedited Orders to Take" at bounding box center [445, 73] width 192 height 43
